Goal: Find specific page/section: Find specific page/section

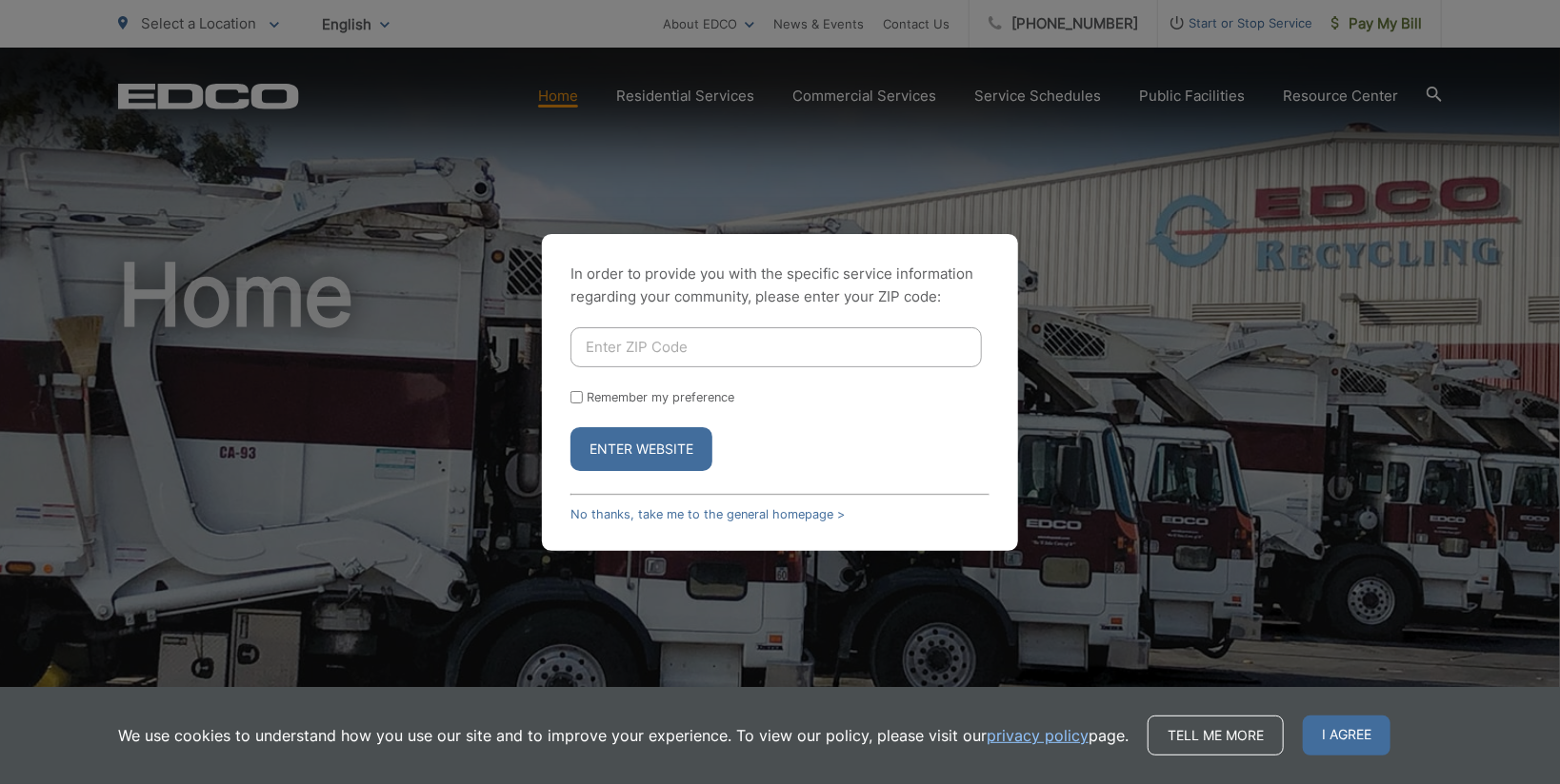
click at [600, 355] on input "Enter ZIP Code" at bounding box center [776, 348] width 411 height 39
type input "92114"
click at [611, 443] on button "Enter Website" at bounding box center [641, 449] width 142 height 43
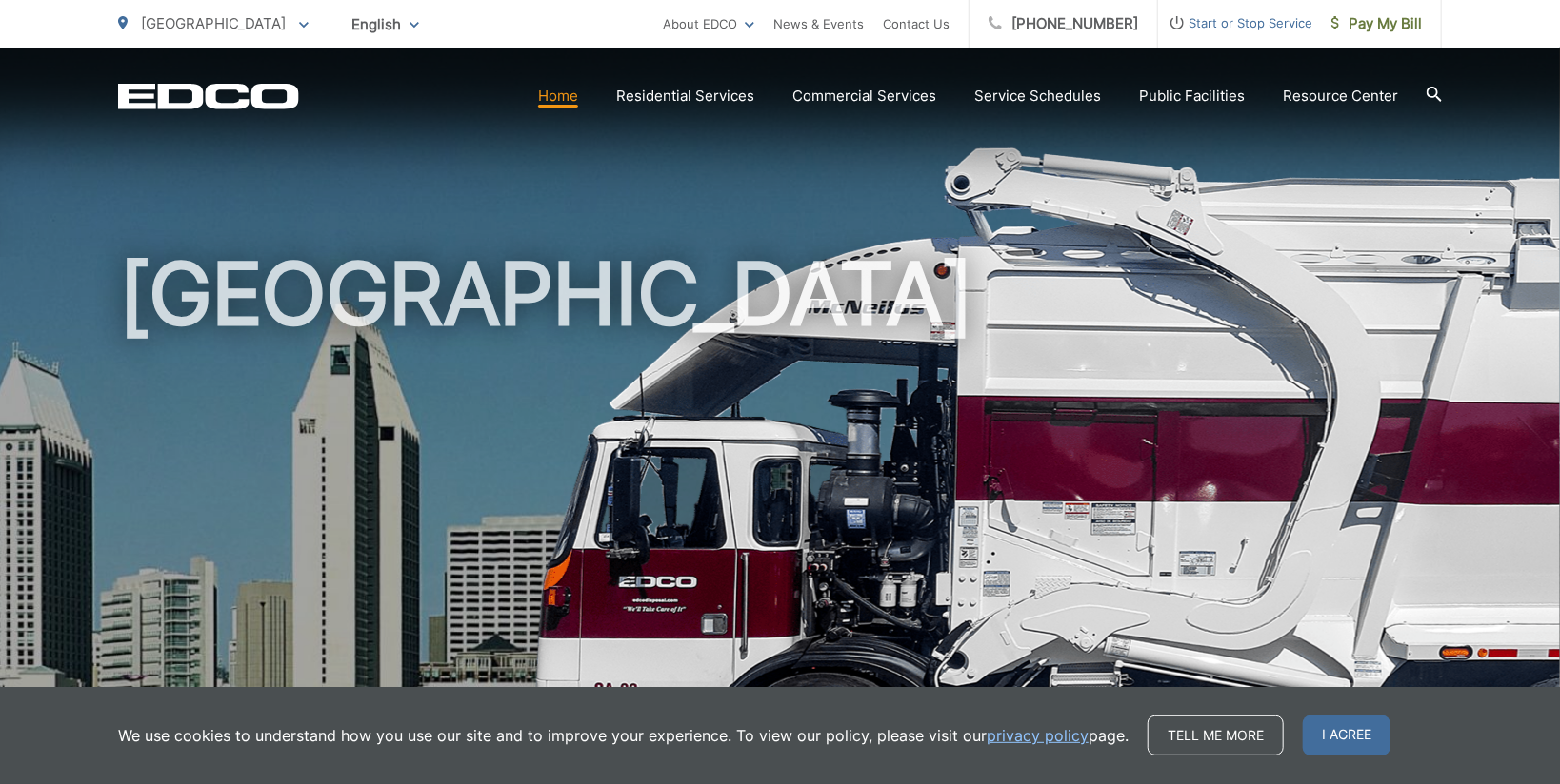
click at [593, 232] on div "[GEOGRAPHIC_DATA]" at bounding box center [780, 438] width 1324 height 785
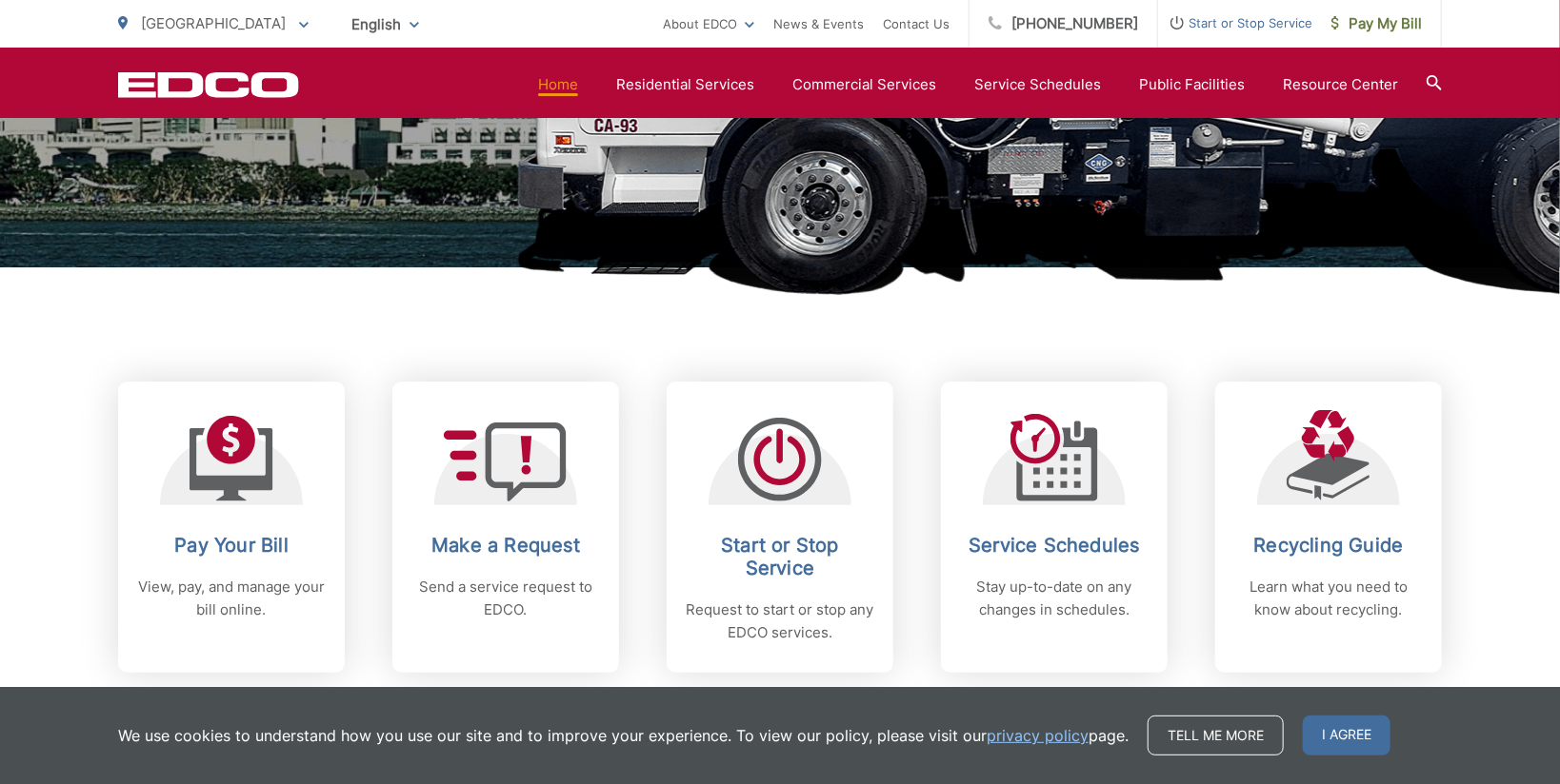
scroll to position [569, 0]
